Goal: Task Accomplishment & Management: Use online tool/utility

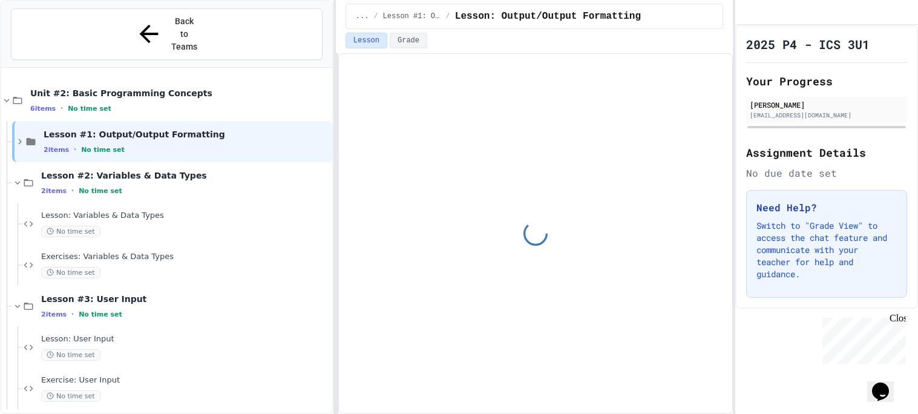
click at [900, 317] on div "Close" at bounding box center [896, 320] width 15 height 15
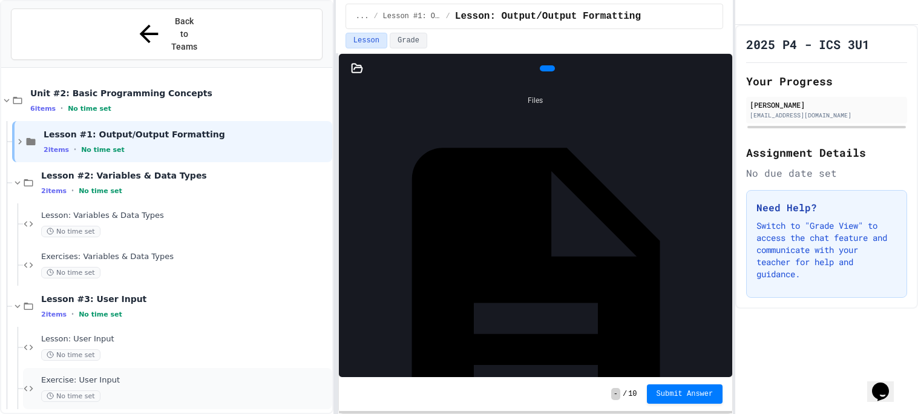
click at [110, 390] on div "No time set" at bounding box center [185, 395] width 289 height 11
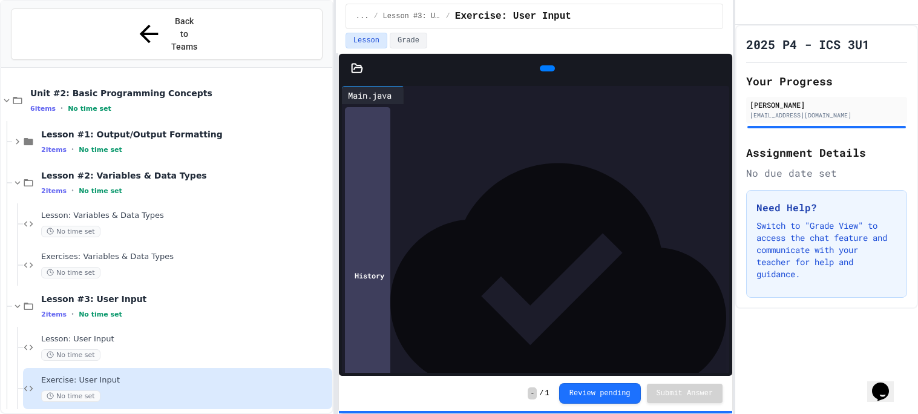
click at [549, 65] on div at bounding box center [547, 68] width 15 height 6
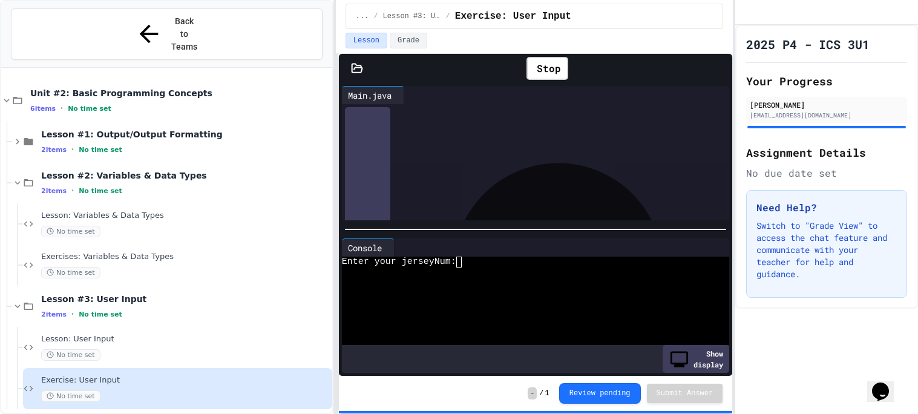
click at [463, 259] on textarea "Terminal input" at bounding box center [463, 261] width 5 height 11
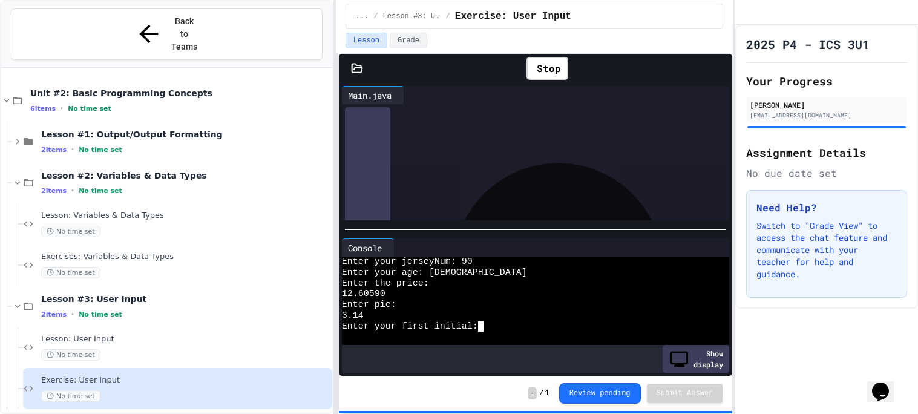
type textarea "*"
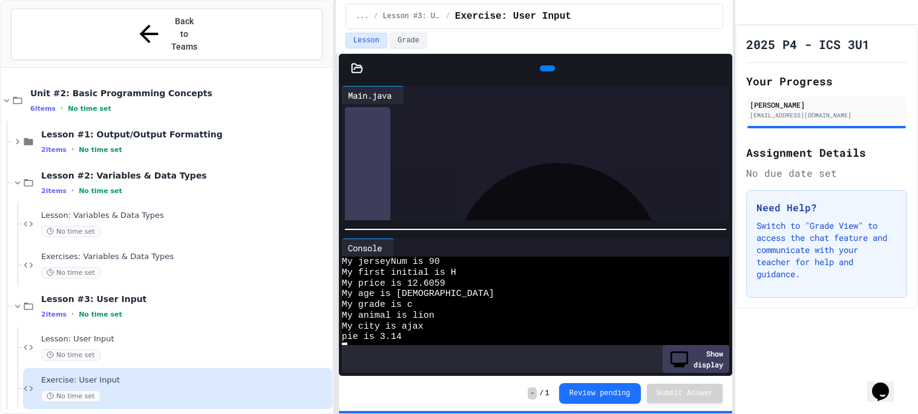
scroll to position [107, 0]
